Goal: Find specific page/section

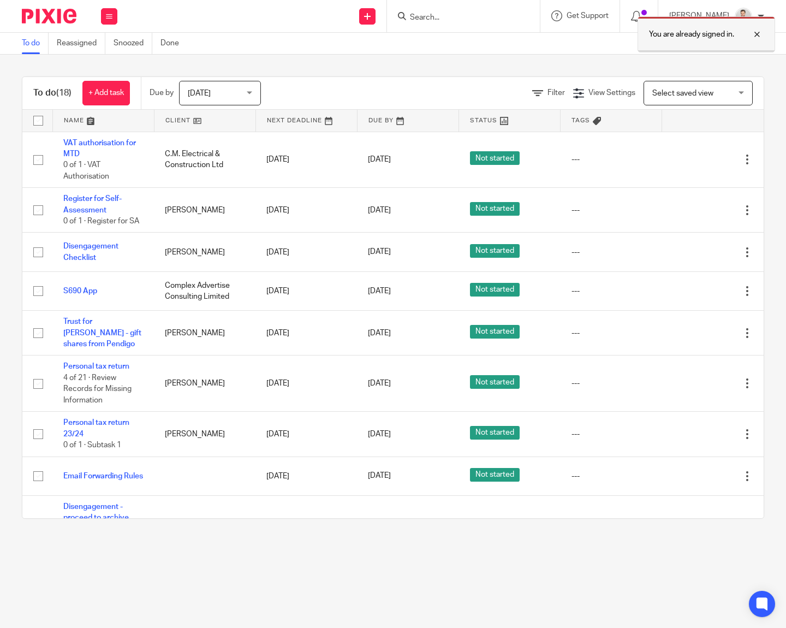
click at [760, 35] on div at bounding box center [748, 34] width 29 height 13
click at [492, 14] on input "Search" at bounding box center [458, 18] width 98 height 10
click at [467, 20] on input "Search" at bounding box center [458, 18] width 98 height 10
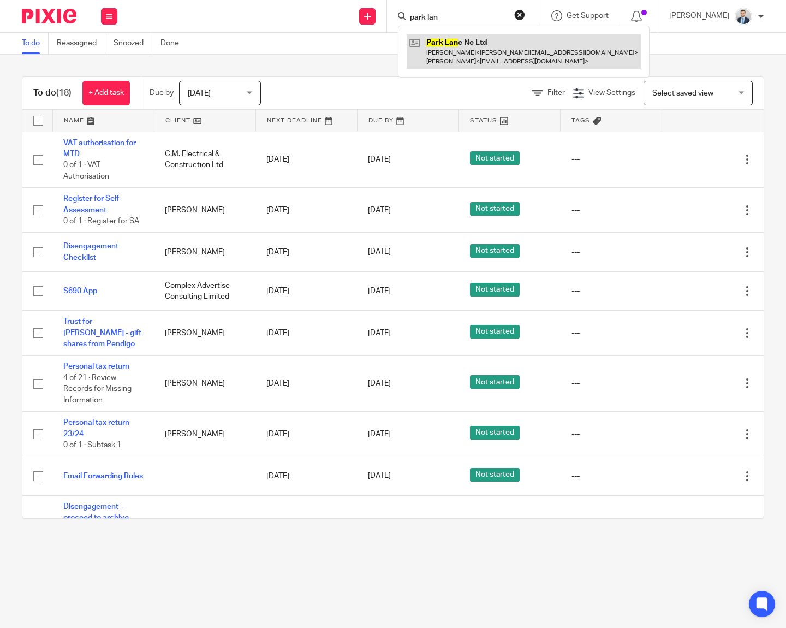
type input "park lan"
click at [481, 52] on link at bounding box center [524, 51] width 234 height 34
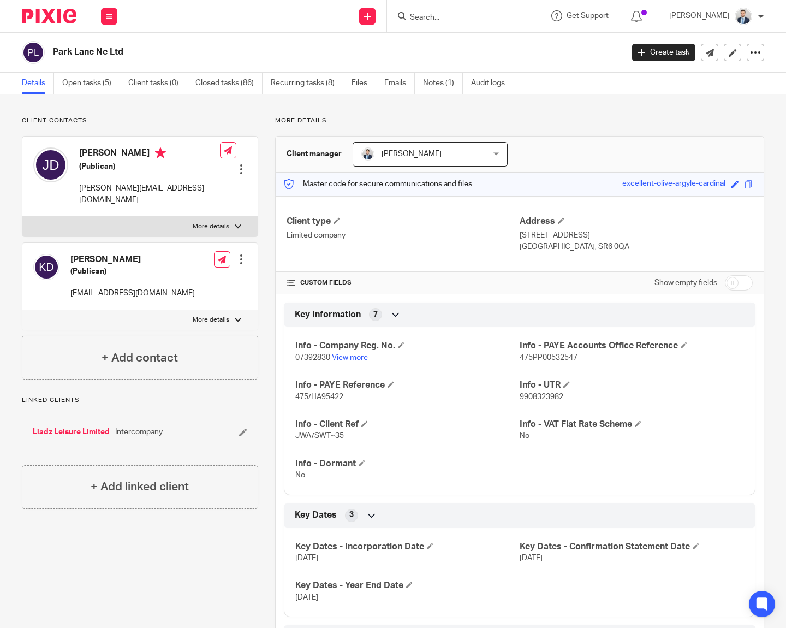
click at [538, 397] on span "9908323982" at bounding box center [542, 397] width 44 height 8
copy span "9908323982"
click at [455, 20] on input "Search" at bounding box center [458, 18] width 98 height 10
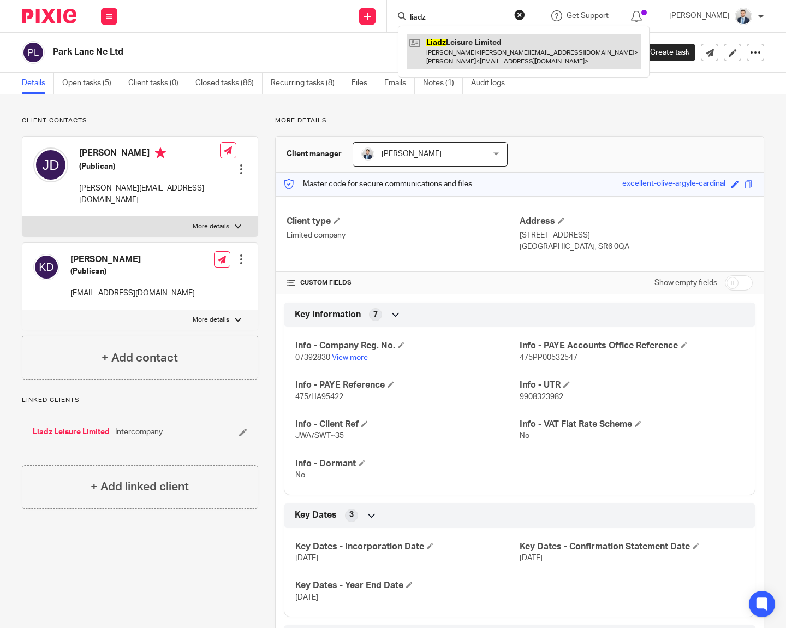
type input "liadz"
click at [449, 55] on link at bounding box center [524, 51] width 234 height 34
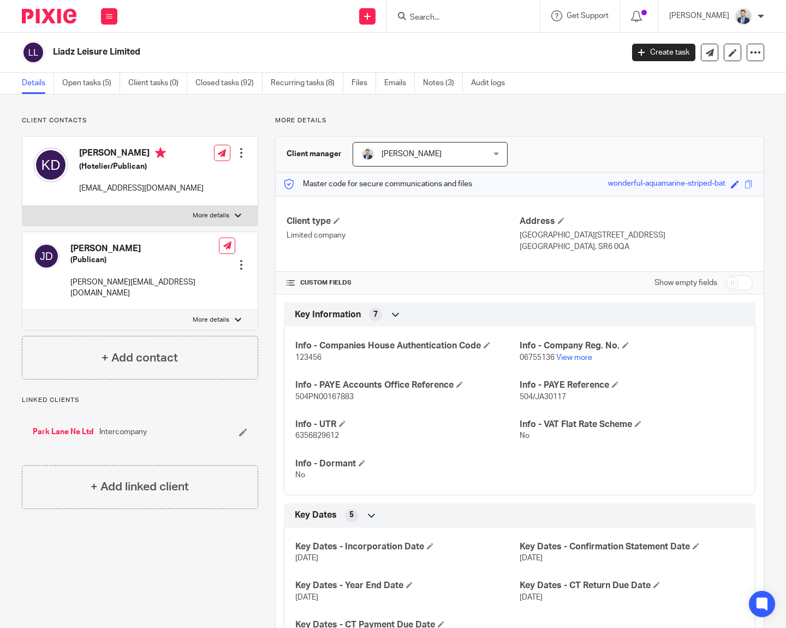
click at [318, 438] on span "6356829612" at bounding box center [317, 436] width 44 height 8
copy span "6356829612"
click at [381, 222] on h4 "Client type" at bounding box center [403, 221] width 233 height 11
click at [108, 14] on icon at bounding box center [109, 16] width 7 height 7
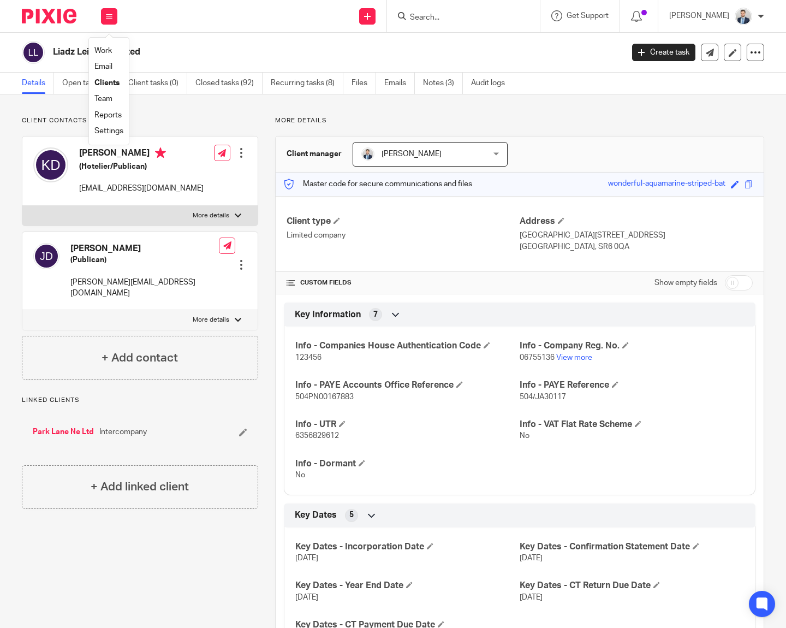
click at [110, 51] on link "Work" at bounding box center [102, 51] width 17 height 8
